Goal: Transaction & Acquisition: Purchase product/service

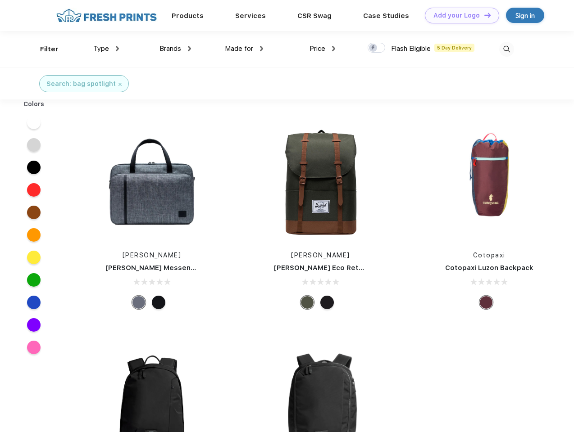
scroll to position [0, 0]
click at [459, 15] on link "Add your Logo Design Tool" at bounding box center [462, 16] width 74 height 16
click at [0, 0] on div "Design Tool" at bounding box center [0, 0] width 0 height 0
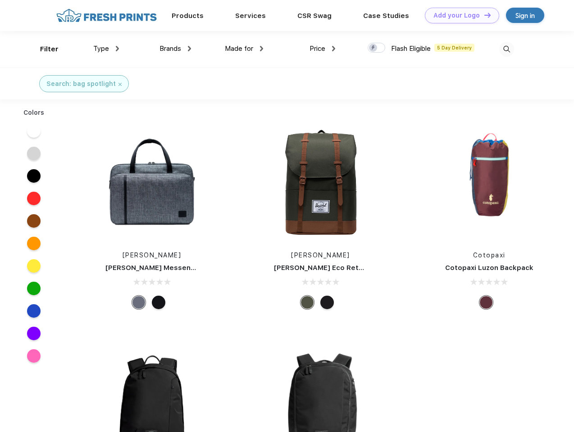
click at [483, 15] on link "Add your Logo Design Tool" at bounding box center [462, 16] width 74 height 16
click at [43, 49] on div "Filter" at bounding box center [49, 49] width 18 height 10
click at [106, 49] on span "Type" at bounding box center [101, 49] width 16 height 8
click at [175, 49] on span "Brands" at bounding box center [170, 49] width 22 height 8
click at [244, 49] on span "Made for" at bounding box center [239, 49] width 28 height 8
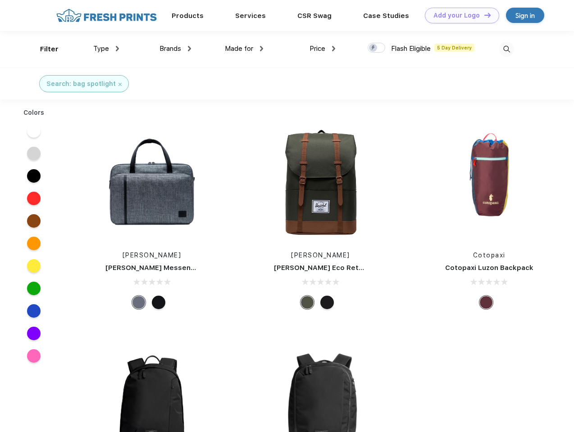
click at [323, 49] on span "Price" at bounding box center [317, 49] width 16 height 8
click at [377, 48] on div at bounding box center [377, 48] width 18 height 10
click at [373, 48] on input "checkbox" at bounding box center [371, 45] width 6 height 6
click at [506, 49] on img at bounding box center [506, 49] width 15 height 15
